Goal: Information Seeking & Learning: Learn about a topic

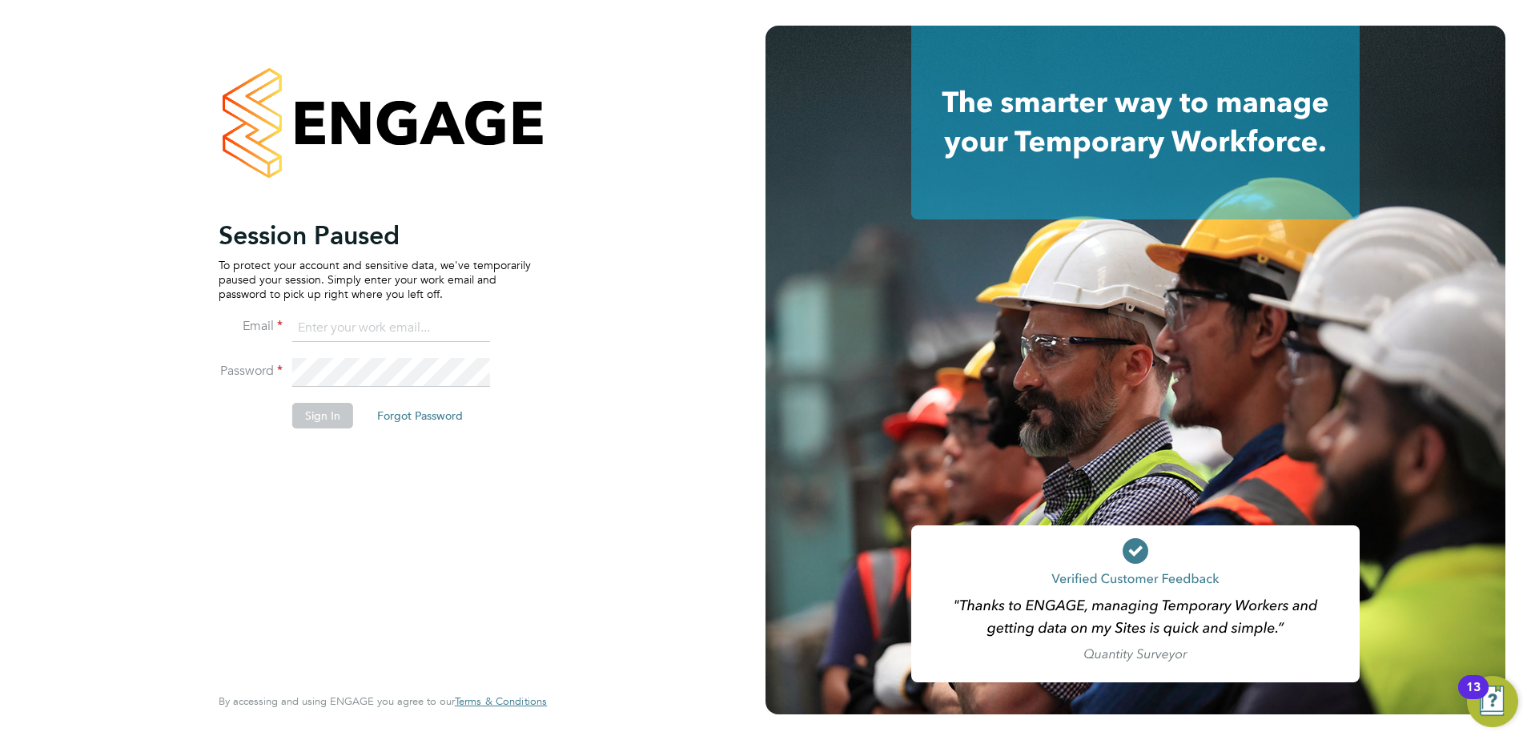
type input "[EMAIL_ADDRESS][DOMAIN_NAME]"
click at [318, 422] on button "Sign In" at bounding box center [322, 416] width 61 height 26
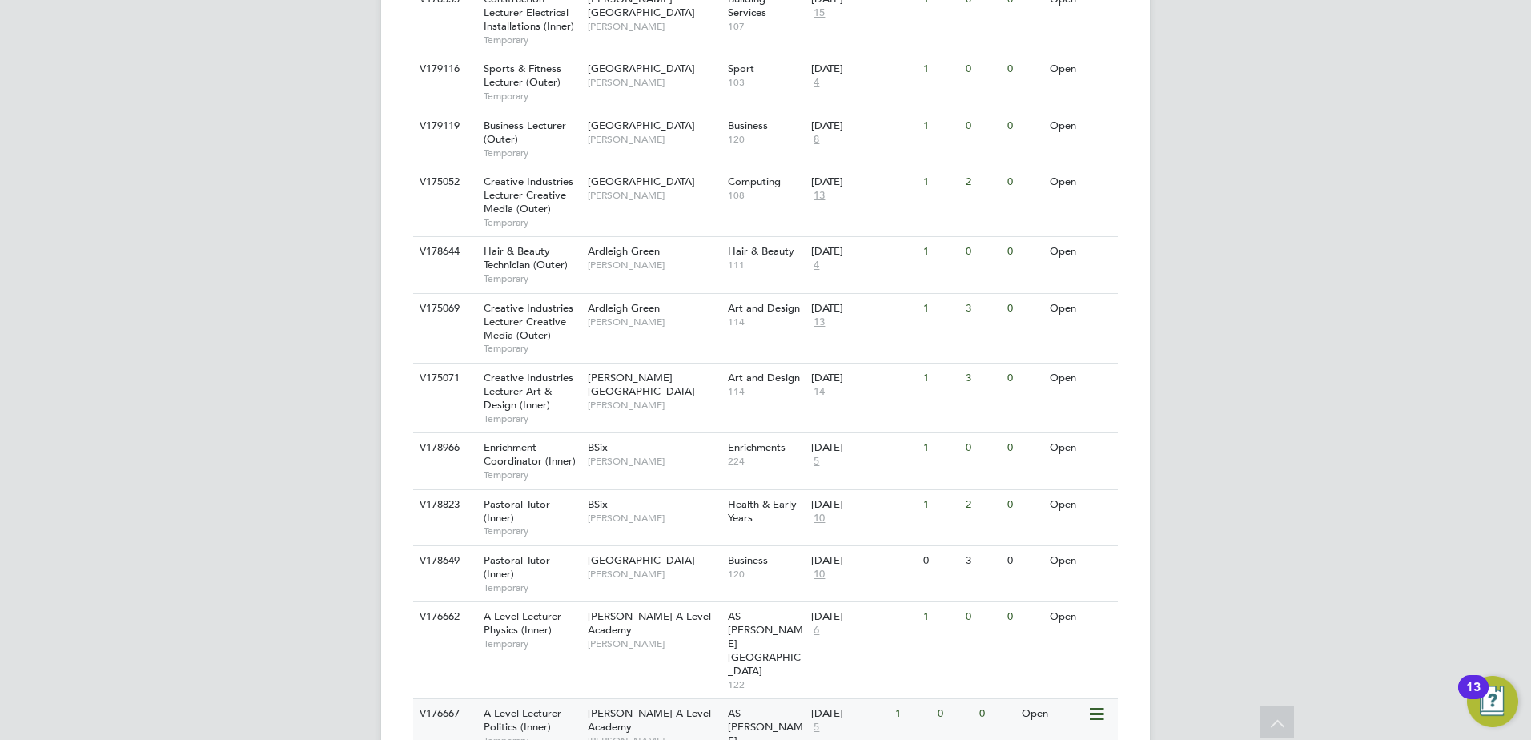
scroll to position [776, 0]
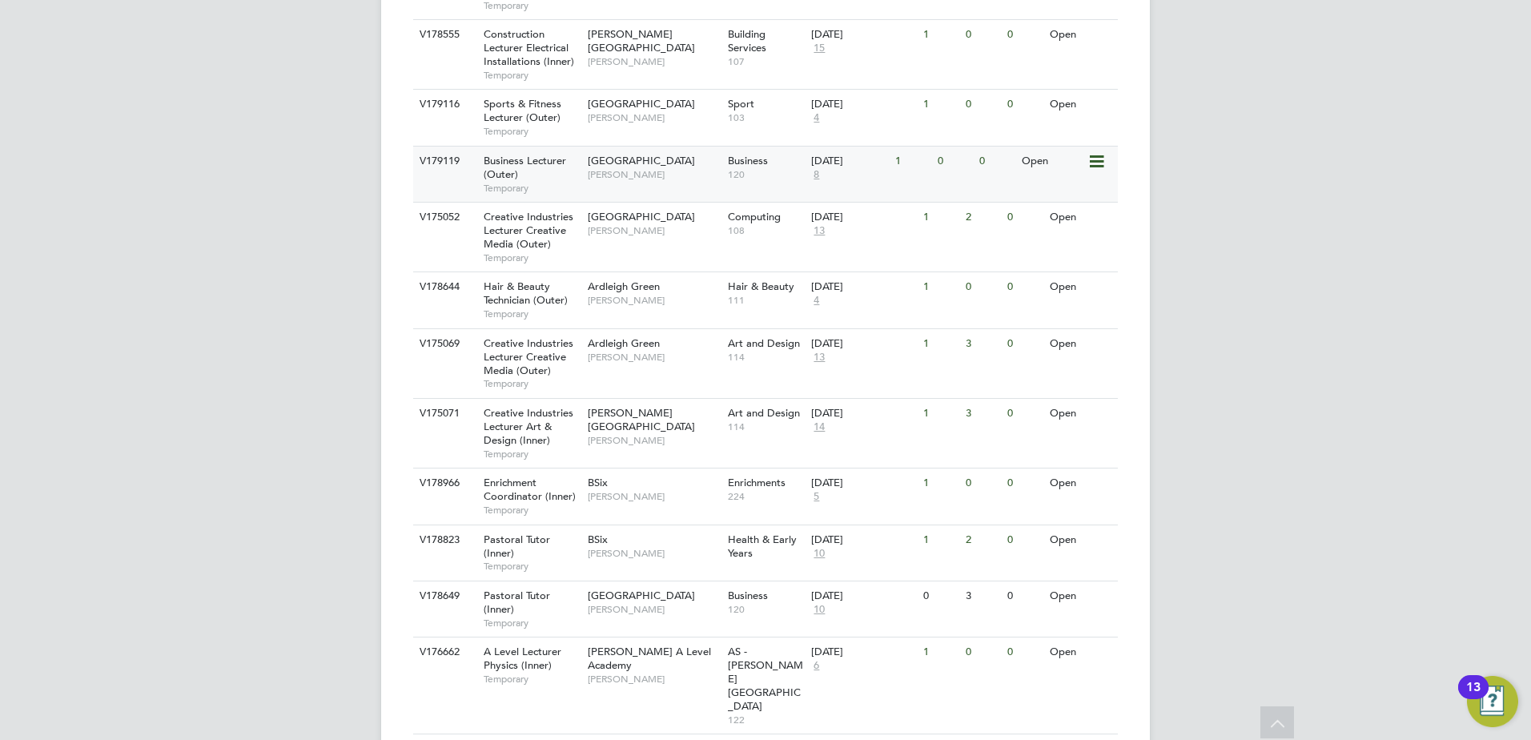
click at [519, 154] on span "Business Lecturer (Outer)" at bounding box center [525, 167] width 82 height 27
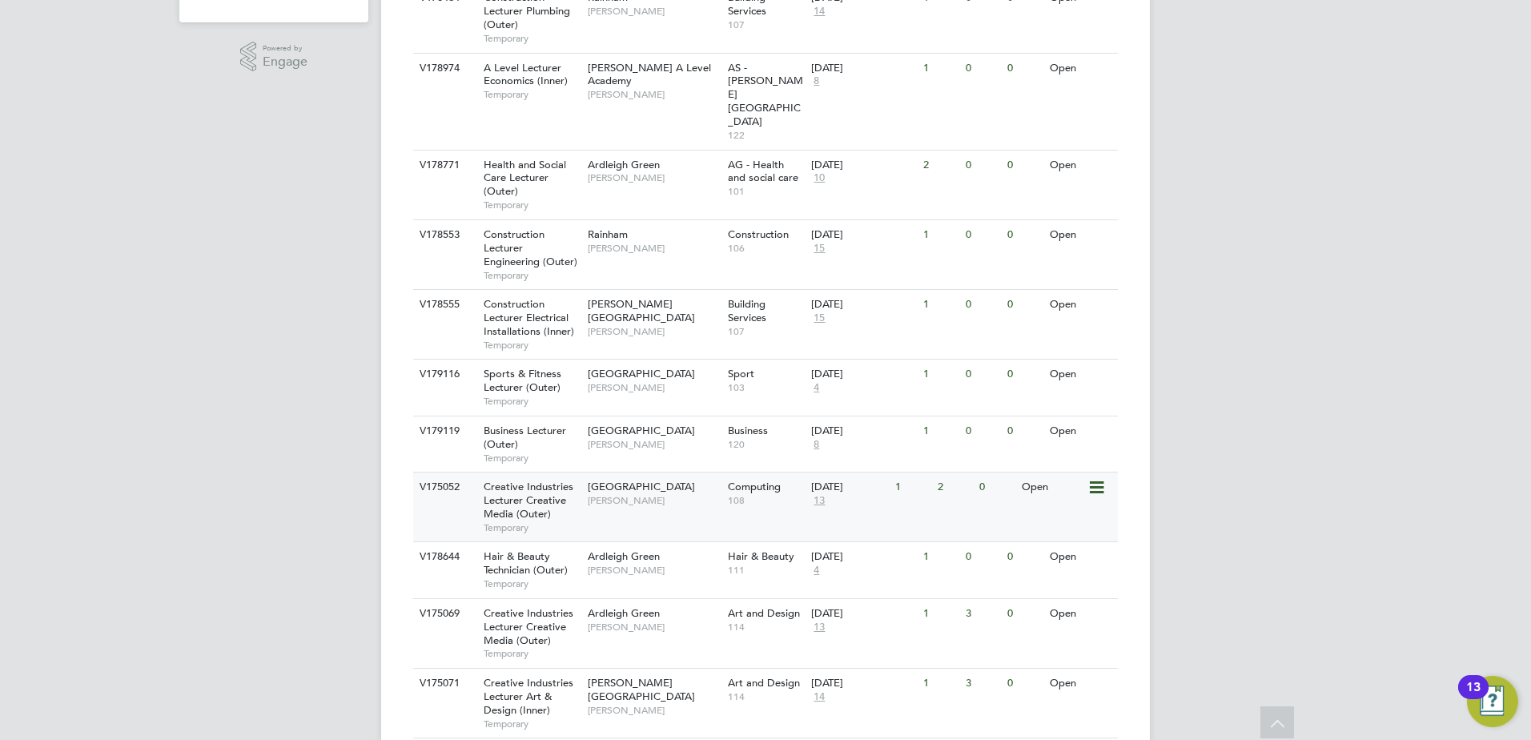
scroll to position [215, 0]
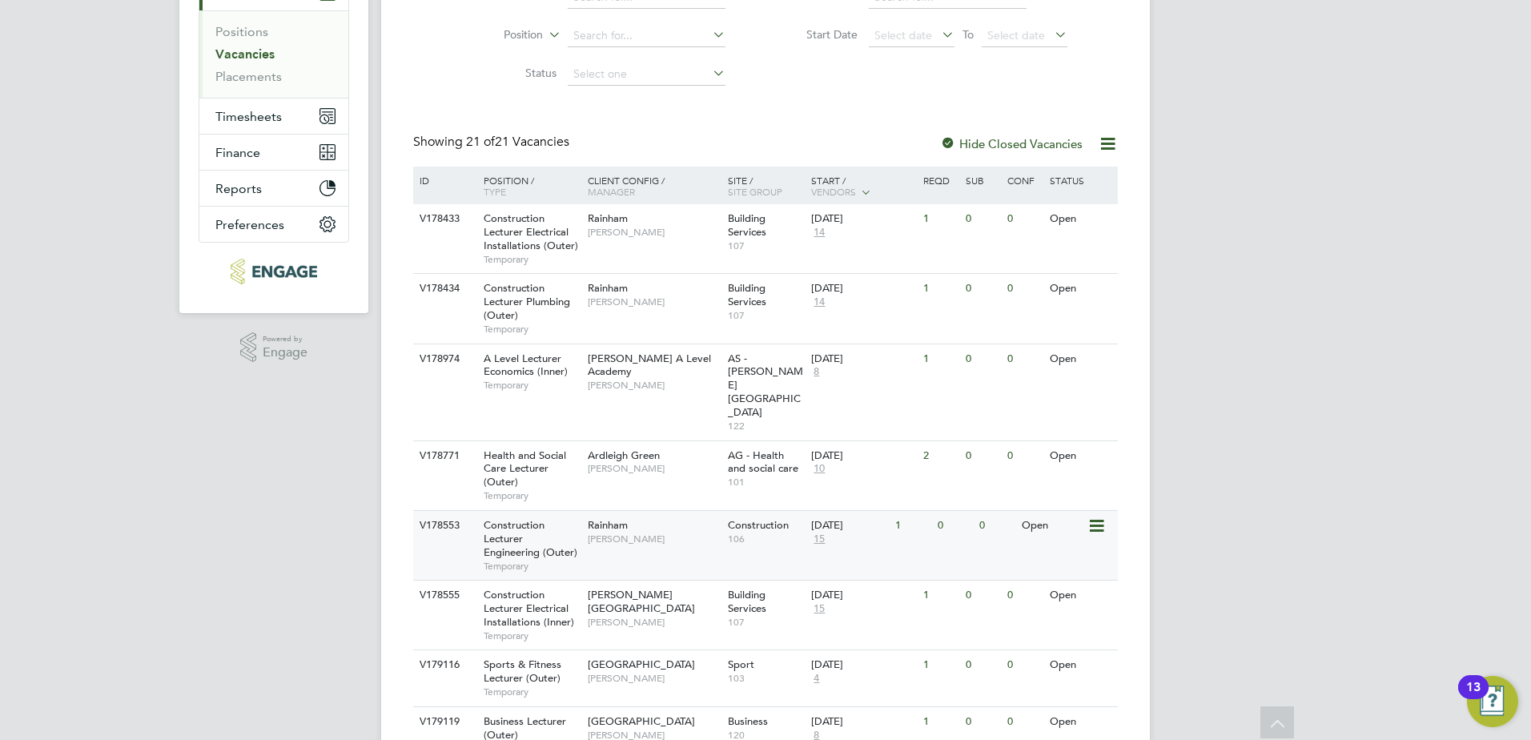
click at [518, 518] on span "Construction Lecturer Engineering (Outer)" at bounding box center [531, 538] width 94 height 41
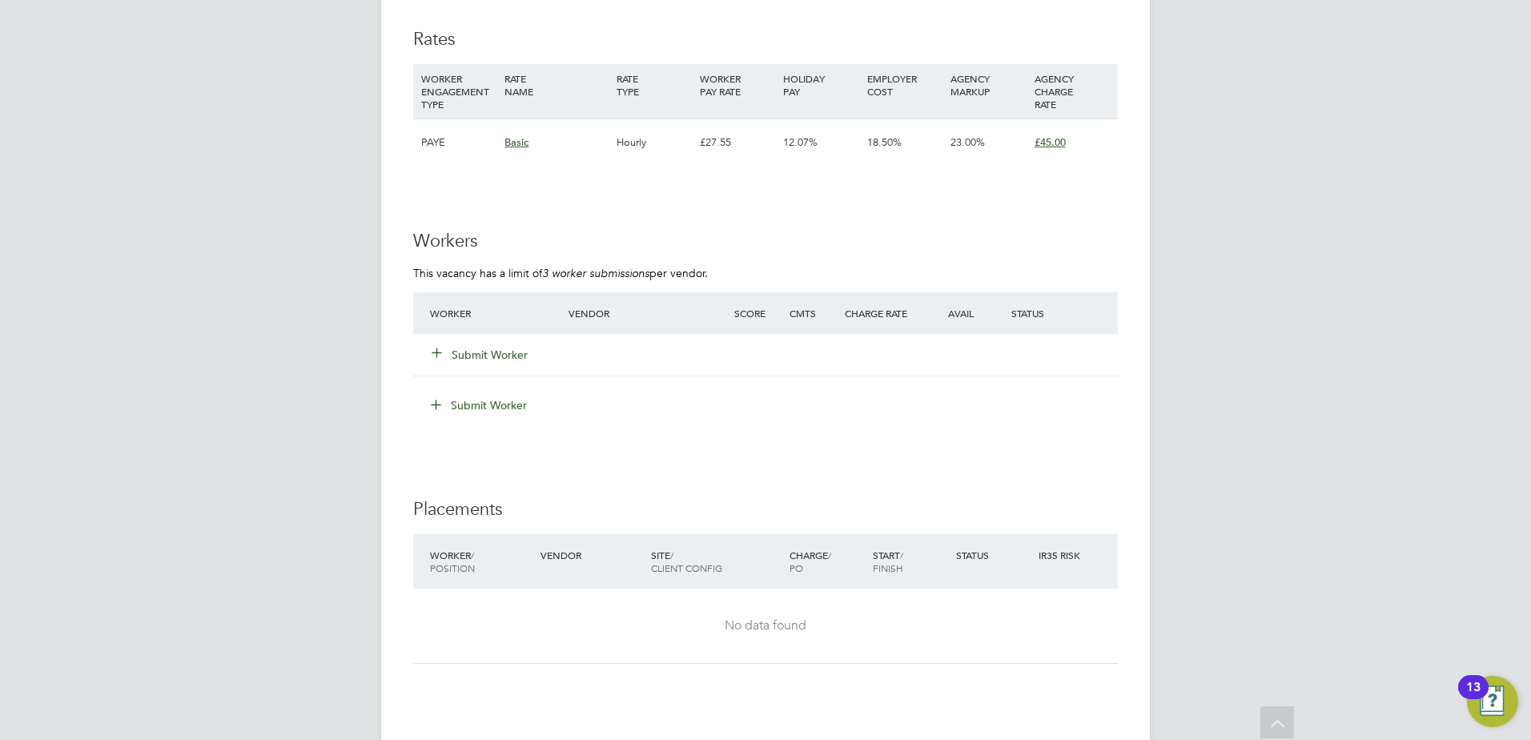
scroll to position [2151, 0]
